Goal: Check status

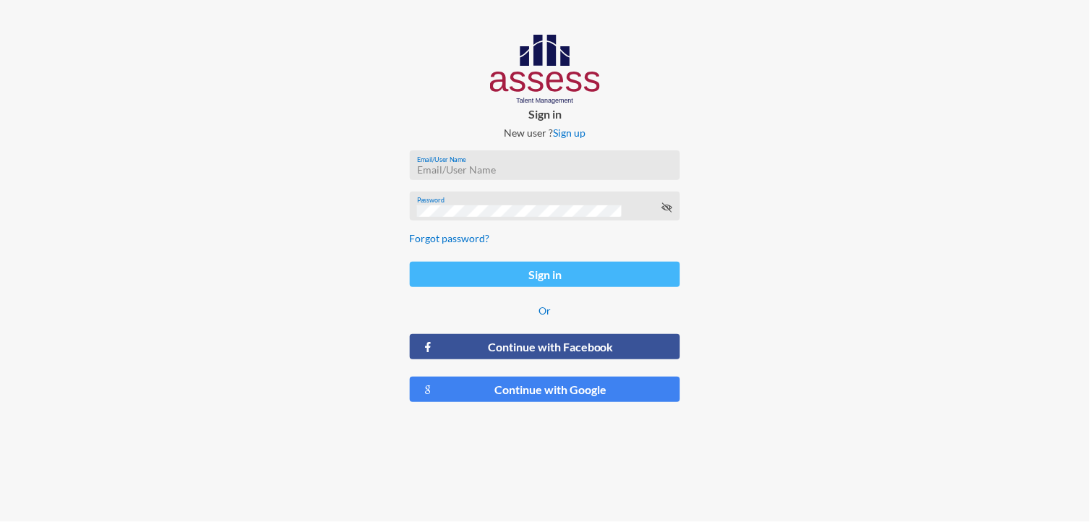
type input "MoaazHany-RME"
click at [550, 272] on button "Sign in" at bounding box center [545, 274] width 271 height 25
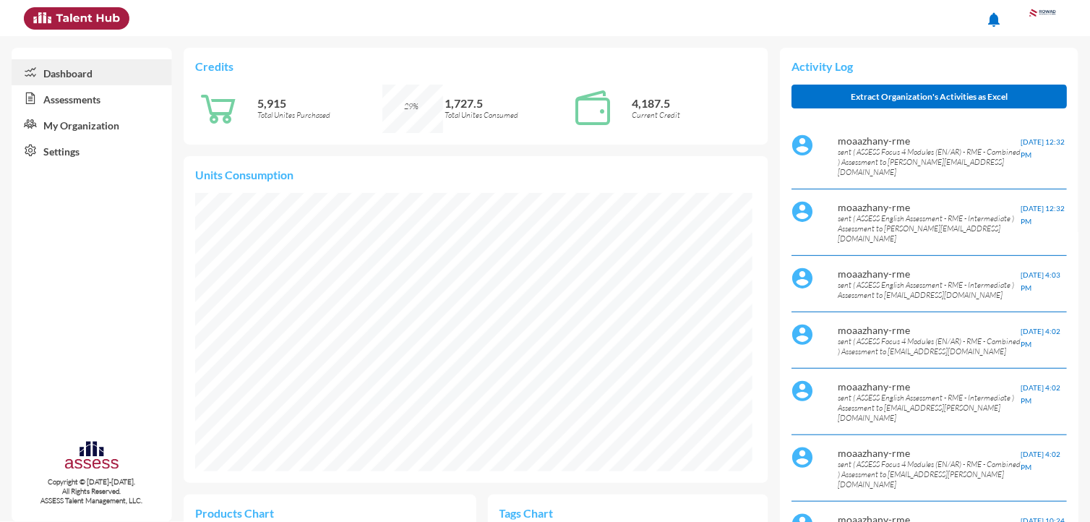
click at [91, 103] on link "Assessments" at bounding box center [92, 98] width 160 height 26
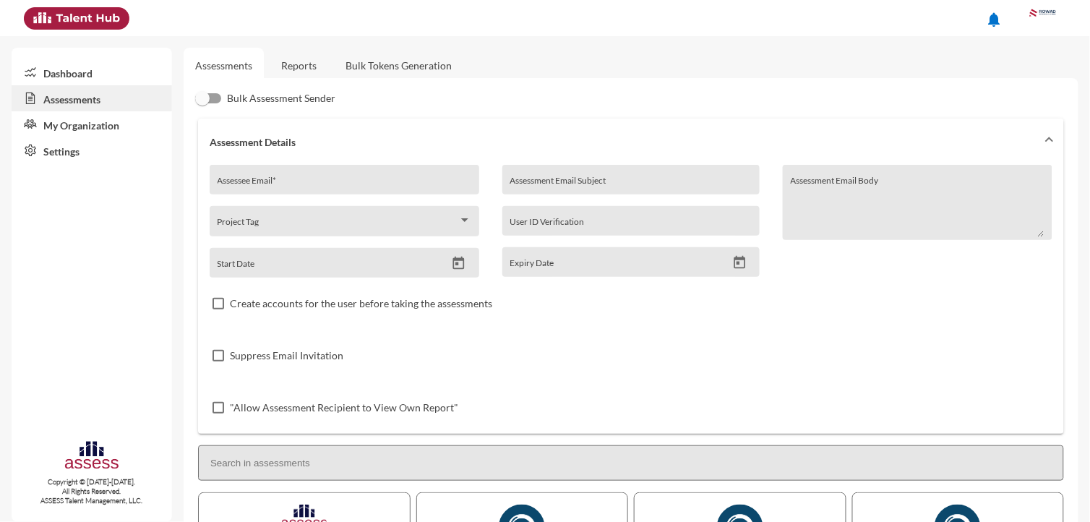
click at [294, 171] on div "Assessee Email *" at bounding box center [345, 180] width 270 height 30
click at [312, 182] on input "Assessee Email *" at bounding box center [345, 185] width 254 height 12
paste input "[EMAIL_ADDRESS][DOMAIN_NAME]"
type input "[EMAIL_ADDRESS][DOMAIN_NAME]"
click at [300, 67] on link "Reports" at bounding box center [299, 65] width 59 height 35
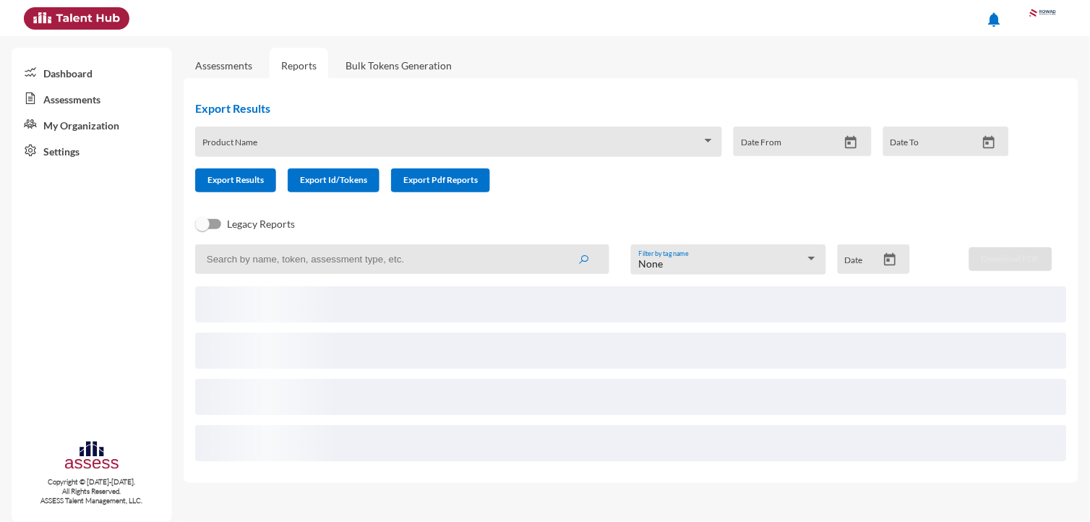
click at [296, 257] on input at bounding box center [402, 259] width 414 height 30
paste input "[EMAIL_ADDRESS][DOMAIN_NAME]"
type input "[EMAIL_ADDRESS][DOMAIN_NAME]"
click at [560, 246] on button "submit" at bounding box center [583, 259] width 46 height 26
